Goal: Book appointment/travel/reservation

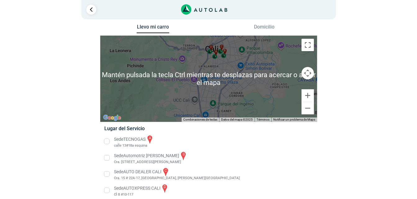
scroll to position [11, 0]
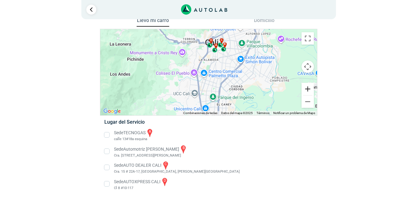
click at [305, 89] on button "Ampliar" at bounding box center [307, 89] width 12 height 12
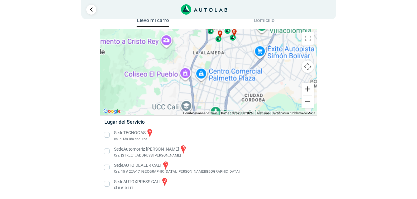
click at [305, 89] on button "Ampliar" at bounding box center [307, 89] width 12 height 12
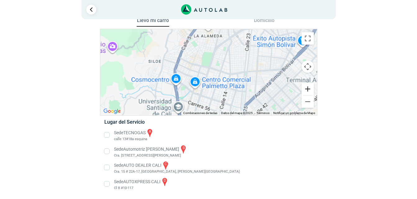
click at [305, 89] on button "Ampliar" at bounding box center [307, 89] width 12 height 12
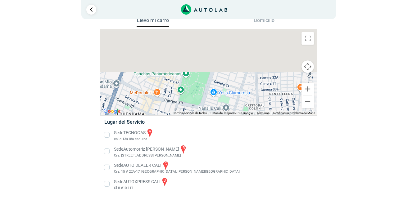
drag, startPoint x: 253, startPoint y: 63, endPoint x: 240, endPoint y: 74, distance: 17.2
click at [243, 114] on div "a b c d Mantén pulsada la tecla Ctrl mientras te desplazas para acercar o aleja…" at bounding box center [208, 72] width 216 height 86
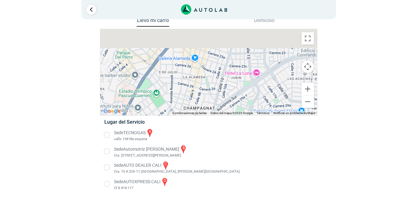
drag, startPoint x: 246, startPoint y: 48, endPoint x: 242, endPoint y: 106, distance: 57.8
click at [242, 106] on div "a b c d" at bounding box center [208, 72] width 216 height 86
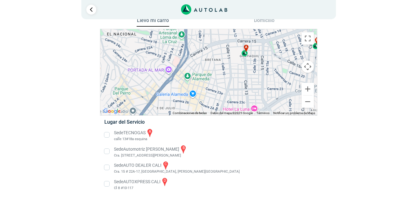
drag, startPoint x: 236, startPoint y: 61, endPoint x: 234, endPoint y: 100, distance: 39.1
click at [235, 103] on div "a b c d" at bounding box center [208, 72] width 216 height 86
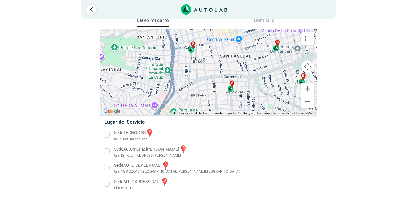
drag, startPoint x: 226, startPoint y: 59, endPoint x: 212, endPoint y: 92, distance: 36.2
click at [212, 92] on div "a b c d" at bounding box center [208, 72] width 216 height 86
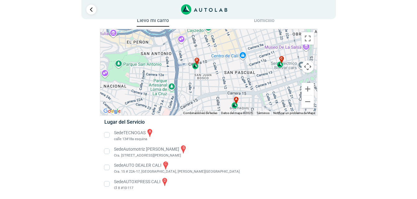
drag, startPoint x: 214, startPoint y: 78, endPoint x: 218, endPoint y: 85, distance: 7.4
click at [218, 85] on div "a b c d" at bounding box center [208, 72] width 216 height 86
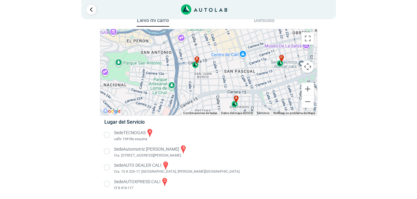
click at [105, 184] on li "Sede AUTOXPRESS CALI d Cl 8 #10-117" at bounding box center [208, 184] width 217 height 14
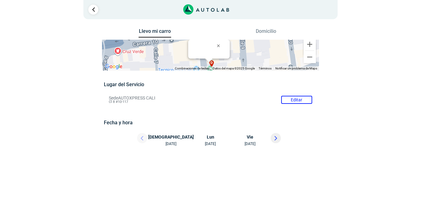
click at [141, 139] on div at bounding box center [136, 140] width 37 height 14
click at [172, 137] on div "[DEMOGRAPHIC_DATA][DATE]" at bounding box center [173, 140] width 37 height 14
click at [167, 144] on div "[DEMOGRAPHIC_DATA][DATE]" at bounding box center [173, 140] width 37 height 14
click at [172, 136] on div "[DEMOGRAPHIC_DATA][DATE]" at bounding box center [173, 140] width 37 height 14
click at [213, 136] on div "[DATE]" at bounding box center [210, 140] width 37 height 14
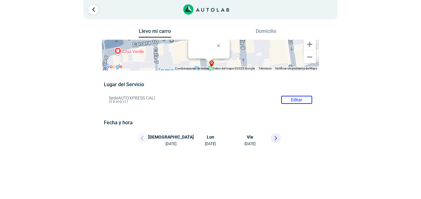
click at [212, 142] on div "[DATE]" at bounding box center [210, 140] width 37 height 14
click at [174, 140] on div "[DEMOGRAPHIC_DATA][DATE]" at bounding box center [173, 140] width 37 height 14
click at [252, 135] on div "[DATE]" at bounding box center [247, 140] width 37 height 14
click at [276, 140] on icon at bounding box center [275, 138] width 3 height 4
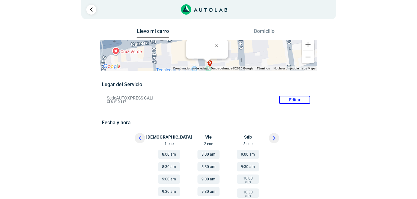
click at [139, 138] on icon at bounding box center [140, 138] width 2 height 4
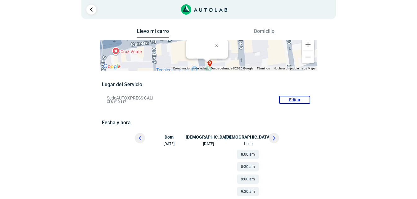
click at [140, 140] on icon at bounding box center [140, 138] width 2 height 4
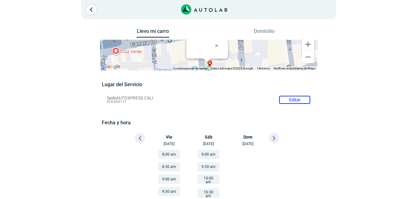
click at [140, 140] on icon at bounding box center [140, 138] width 2 height 4
click at [143, 136] on button at bounding box center [140, 138] width 10 height 10
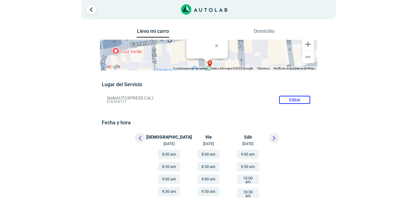
click at [143, 136] on button at bounding box center [140, 138] width 10 height 10
click at [296, 100] on li "Sede AUTOXPRESS CALI Editar Cl 8 #10-117" at bounding box center [208, 100] width 212 height 10
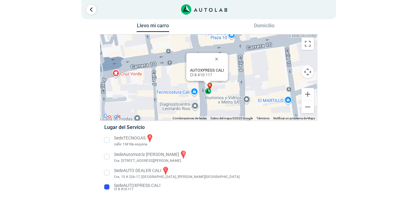
scroll to position [7, 0]
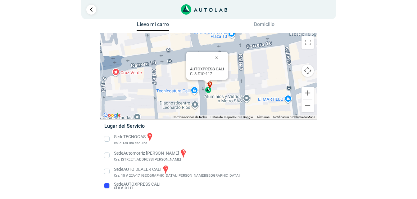
click at [107, 186] on li "Sede AUTOXPRESS CALI Cl 8 #10-117" at bounding box center [208, 186] width 217 height 10
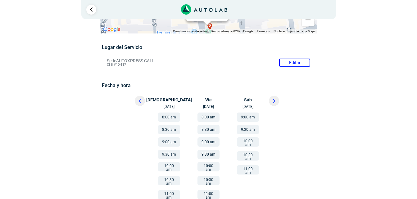
scroll to position [0, 0]
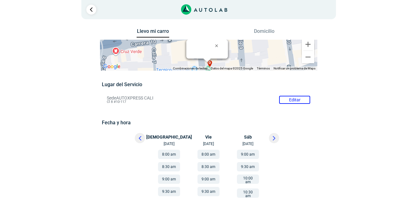
click at [292, 93] on div "Lugar del Servicio Sede AUTOXPRESS CALI Editar Cl 8 #10-117 Fecha y hora Editar" at bounding box center [208, 201] width 213 height 238
click at [294, 97] on li "Sede AUTOXPRESS CALI Editar Cl 8 #10-117" at bounding box center [208, 100] width 212 height 10
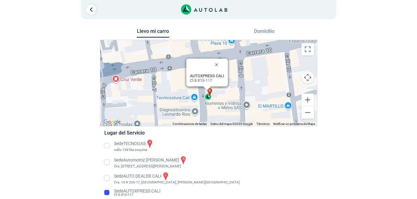
click at [109, 163] on li "Sede Automotriz [PERSON_NAME] b Cra. [STREET_ADDRESS][PERSON_NAME]" at bounding box center [208, 162] width 217 height 14
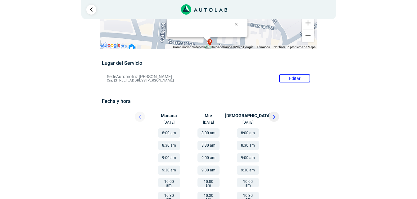
scroll to position [31, 0]
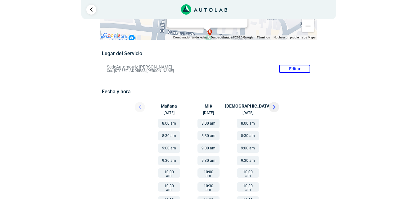
click at [293, 69] on li "Sede Automotriz [PERSON_NAME] Editar Cra. [STREET_ADDRESS][PERSON_NAME]" at bounding box center [208, 69] width 212 height 10
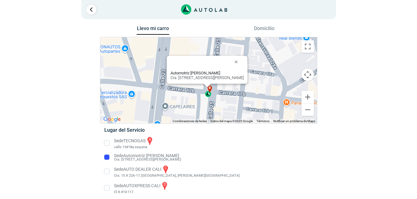
scroll to position [7, 0]
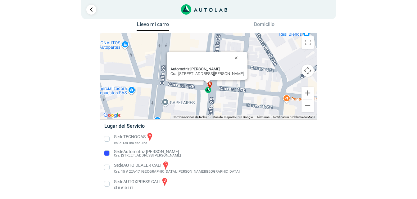
click at [108, 184] on li "Sede AUTOXPRESS CALI d Cl 8 #10-117" at bounding box center [208, 184] width 217 height 14
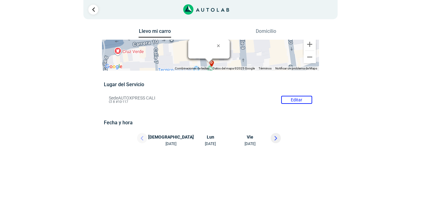
click at [169, 141] on div "[DEMOGRAPHIC_DATA][DATE]" at bounding box center [173, 140] width 37 height 14
click at [265, 29] on button "Domicilio" at bounding box center [266, 32] width 33 height 9
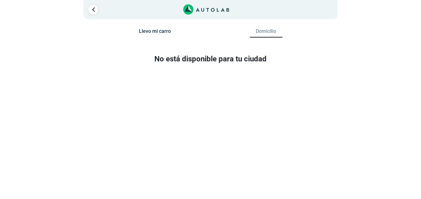
click at [87, 12] on div "1" at bounding box center [210, 9] width 254 height 19
click at [96, 9] on link "Ir al paso anterior" at bounding box center [93, 10] width 10 height 10
click at [157, 32] on button "Llevo mi carro" at bounding box center [155, 32] width 33 height 9
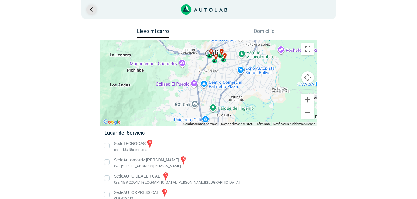
click at [94, 11] on link "Ir al paso anterior" at bounding box center [91, 10] width 10 height 10
click at [91, 11] on link "Ir al paso anterior" at bounding box center [91, 10] width 10 height 10
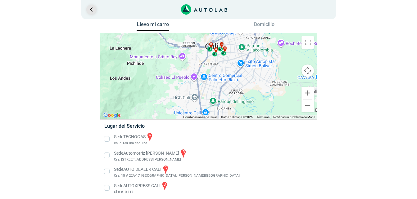
click at [91, 11] on link "Ir al paso anterior" at bounding box center [91, 10] width 10 height 10
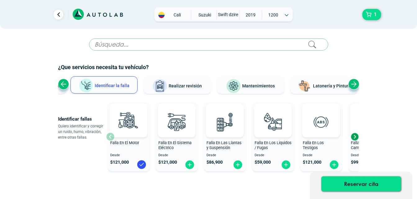
click at [265, 87] on span "Mantenimientos" at bounding box center [258, 85] width 33 height 5
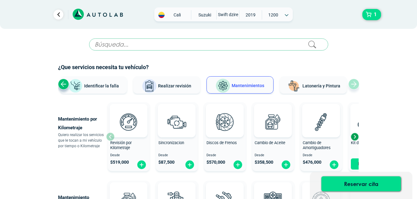
click at [96, 86] on span "Identificar la falla" at bounding box center [101, 85] width 35 height 5
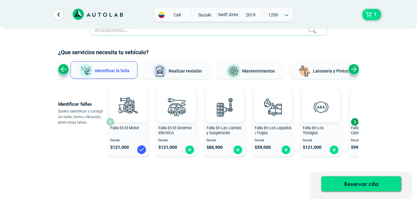
scroll to position [29, 0]
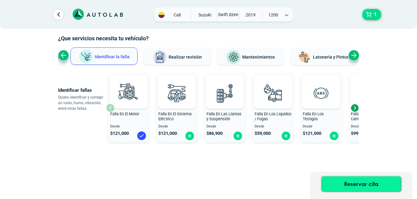
click at [353, 184] on button "Reservar cita" at bounding box center [360, 183] width 79 height 15
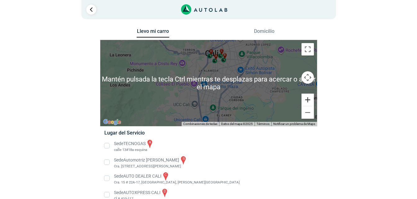
click at [307, 96] on button "Ampliar" at bounding box center [307, 100] width 12 height 12
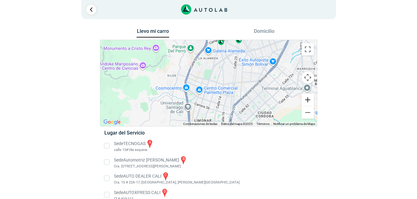
click at [308, 96] on button "Ampliar" at bounding box center [307, 100] width 12 height 12
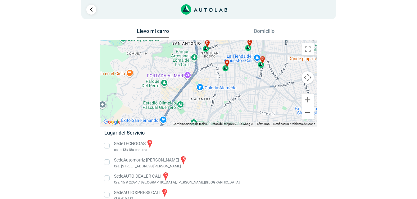
drag, startPoint x: 248, startPoint y: 66, endPoint x: 232, endPoint y: 121, distance: 57.2
click at [239, 131] on div "Llevo mi carro [GEOGRAPHIC_DATA] ← Mover a la izquierda → Mover a la derecha ↑ …" at bounding box center [208, 118] width 217 height 183
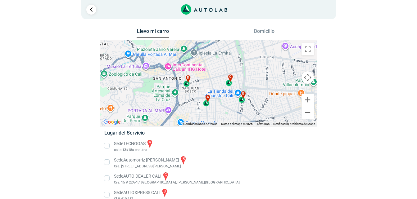
drag, startPoint x: 204, startPoint y: 73, endPoint x: 186, endPoint y: 111, distance: 42.5
click at [186, 111] on div "a b c d" at bounding box center [208, 83] width 216 height 86
click at [107, 145] on li "Sede TECNOGAS a [GEOGRAPHIC_DATA] esquina" at bounding box center [208, 146] width 217 height 14
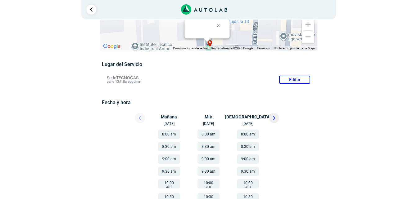
scroll to position [31, 0]
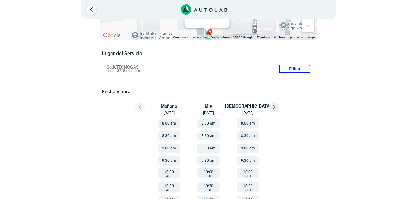
click at [170, 122] on button "8:00 am" at bounding box center [169, 123] width 22 height 9
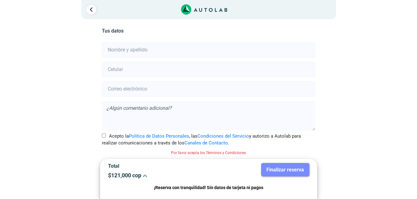
scroll to position [138, 0]
